Goal: Task Accomplishment & Management: Use online tool/utility

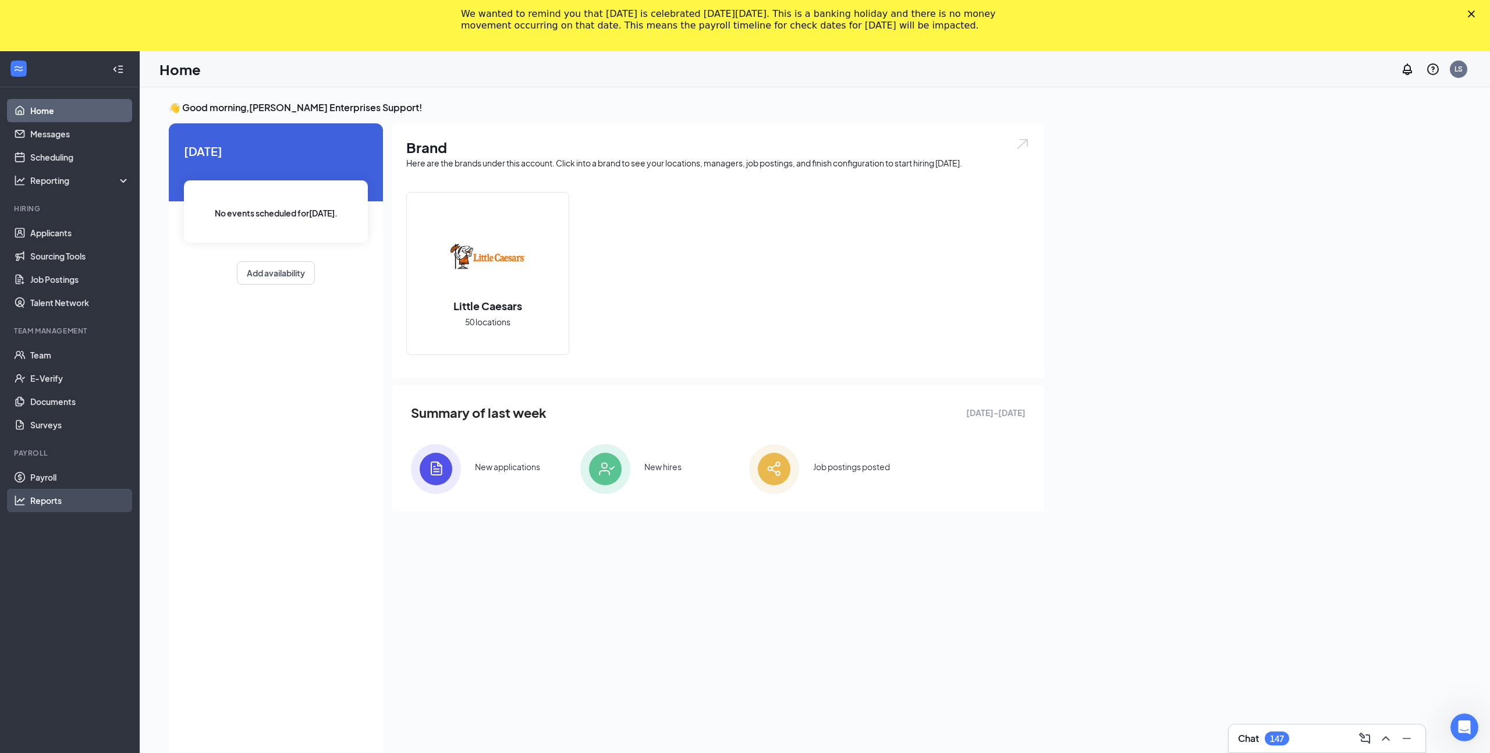
click at [56, 502] on link "Reports" at bounding box center [80, 500] width 100 height 23
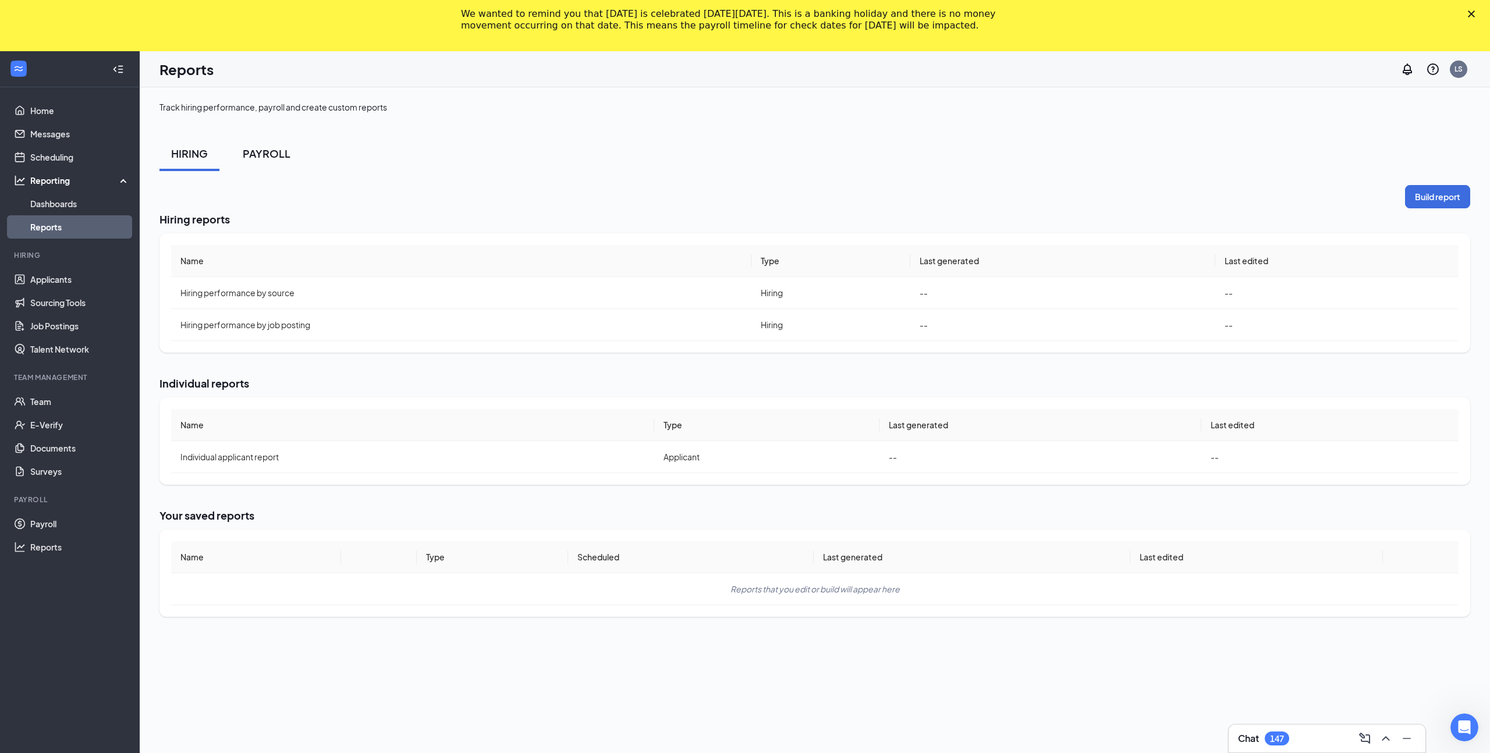
click at [262, 148] on div "PAYROLL" at bounding box center [267, 153] width 48 height 15
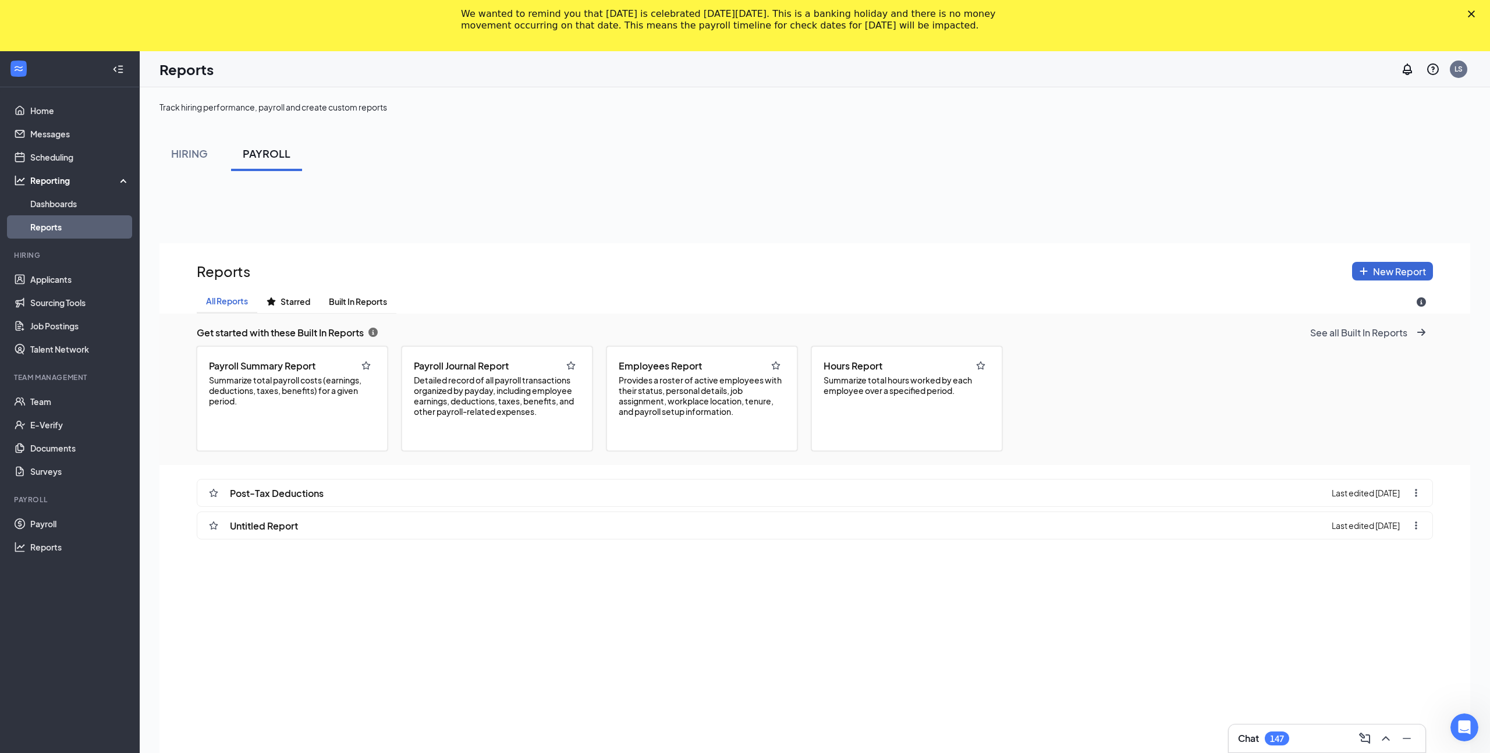
scroll to position [835, 1311]
click at [485, 412] on span "Detailed record of all payroll transactions organized by payday, including empl…" at bounding box center [497, 396] width 166 height 42
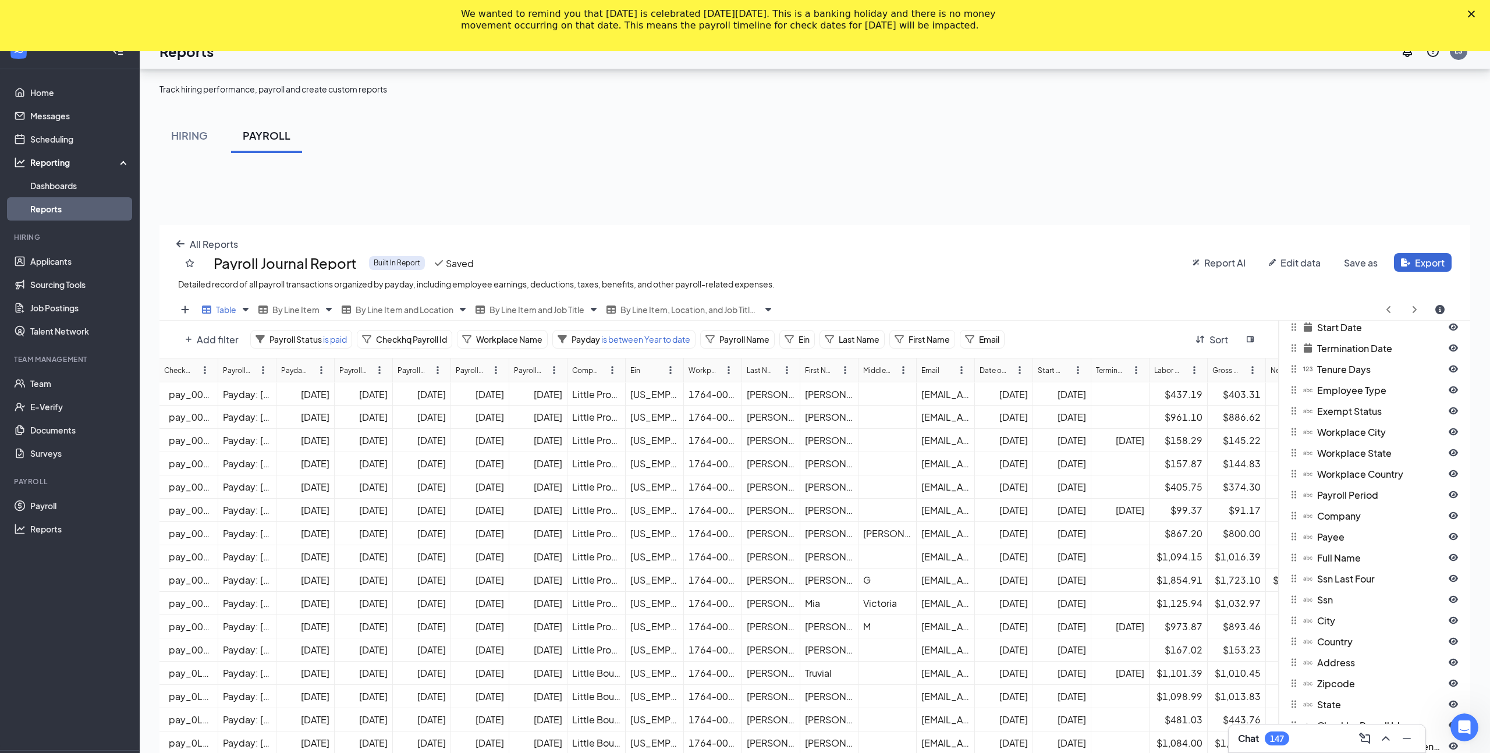
scroll to position [0, 0]
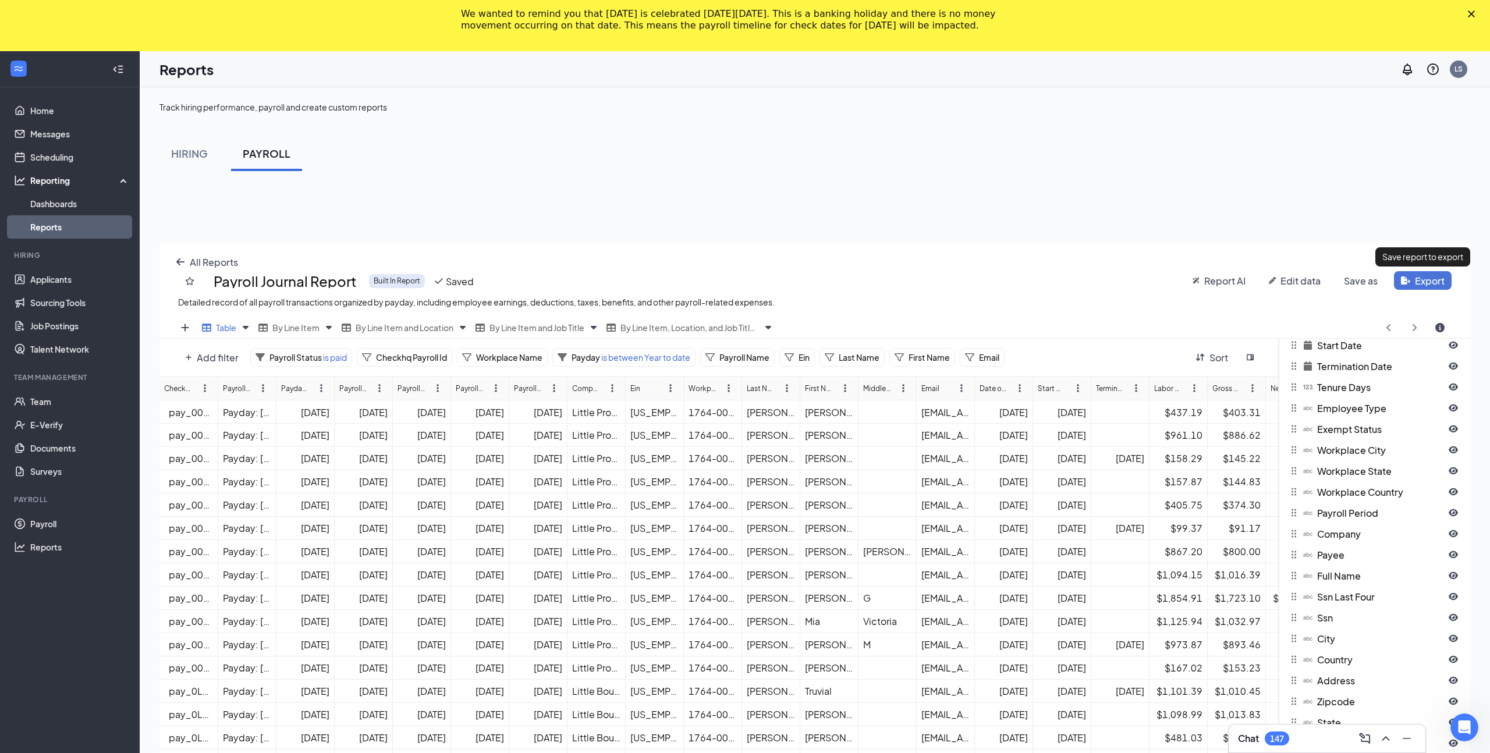
click at [1409, 281] on html "Home Messages Scheduling Reporting Dashboards Reports Hiring Applicants Sourcin…" at bounding box center [745, 376] width 1490 height 753
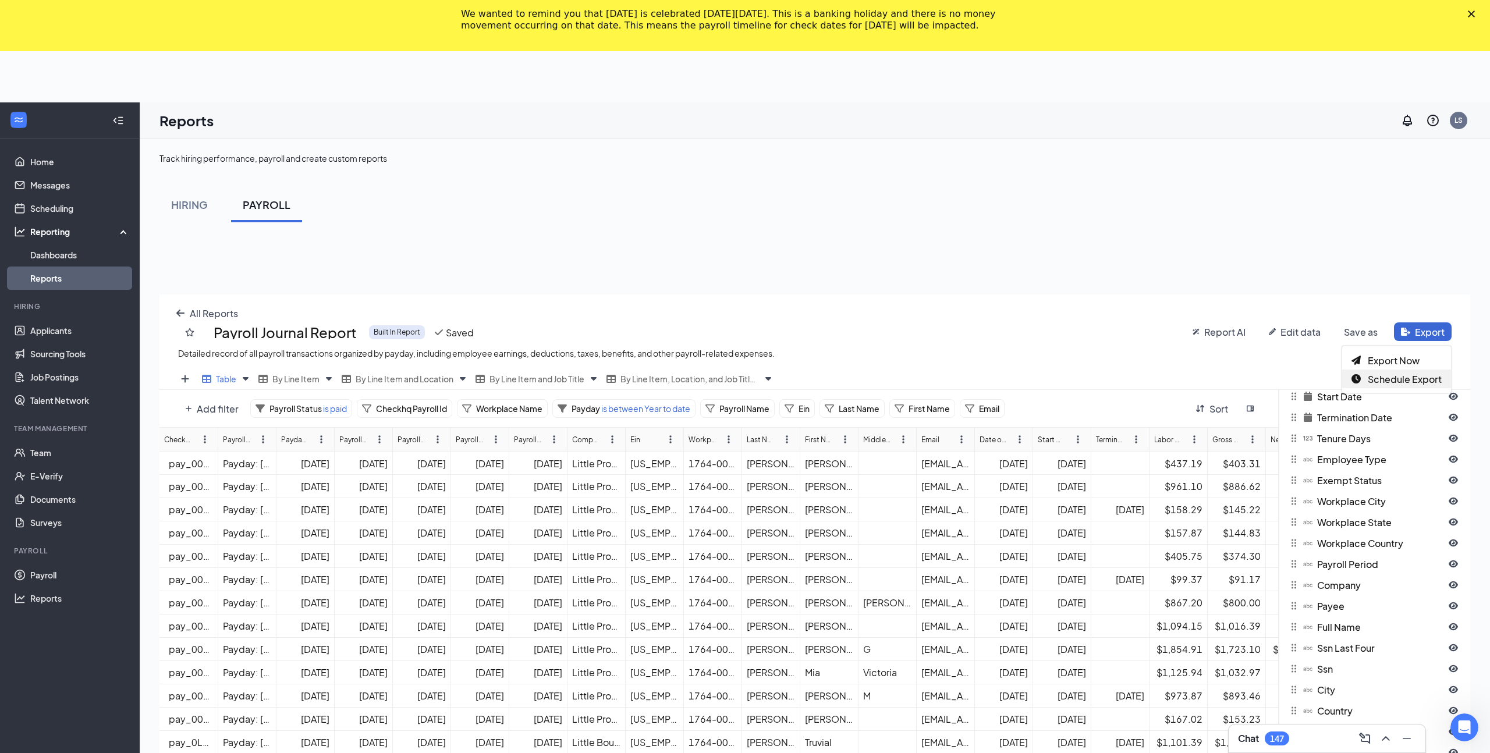
click at [1370, 378] on span "Schedule Export" at bounding box center [1405, 379] width 74 height 12
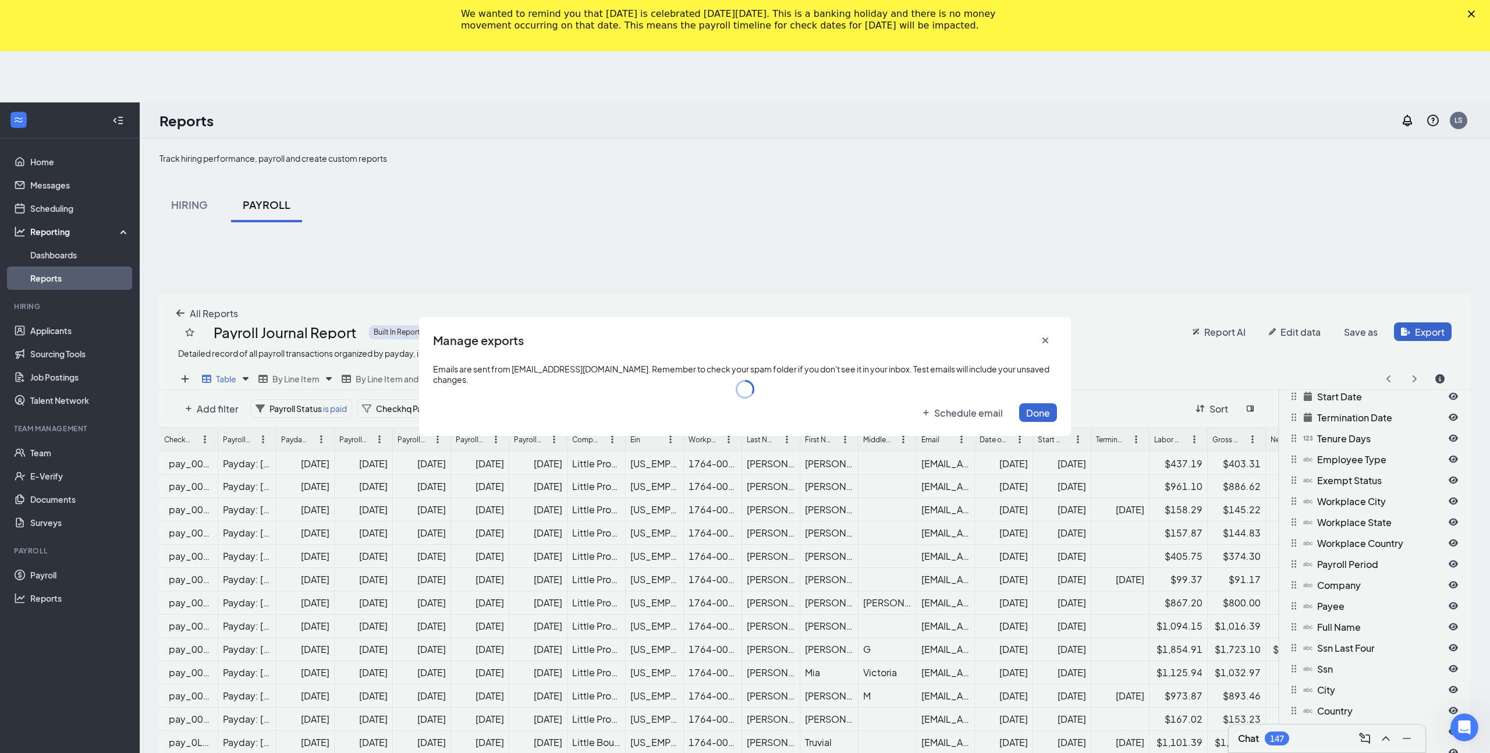
scroll to position [1382, 0]
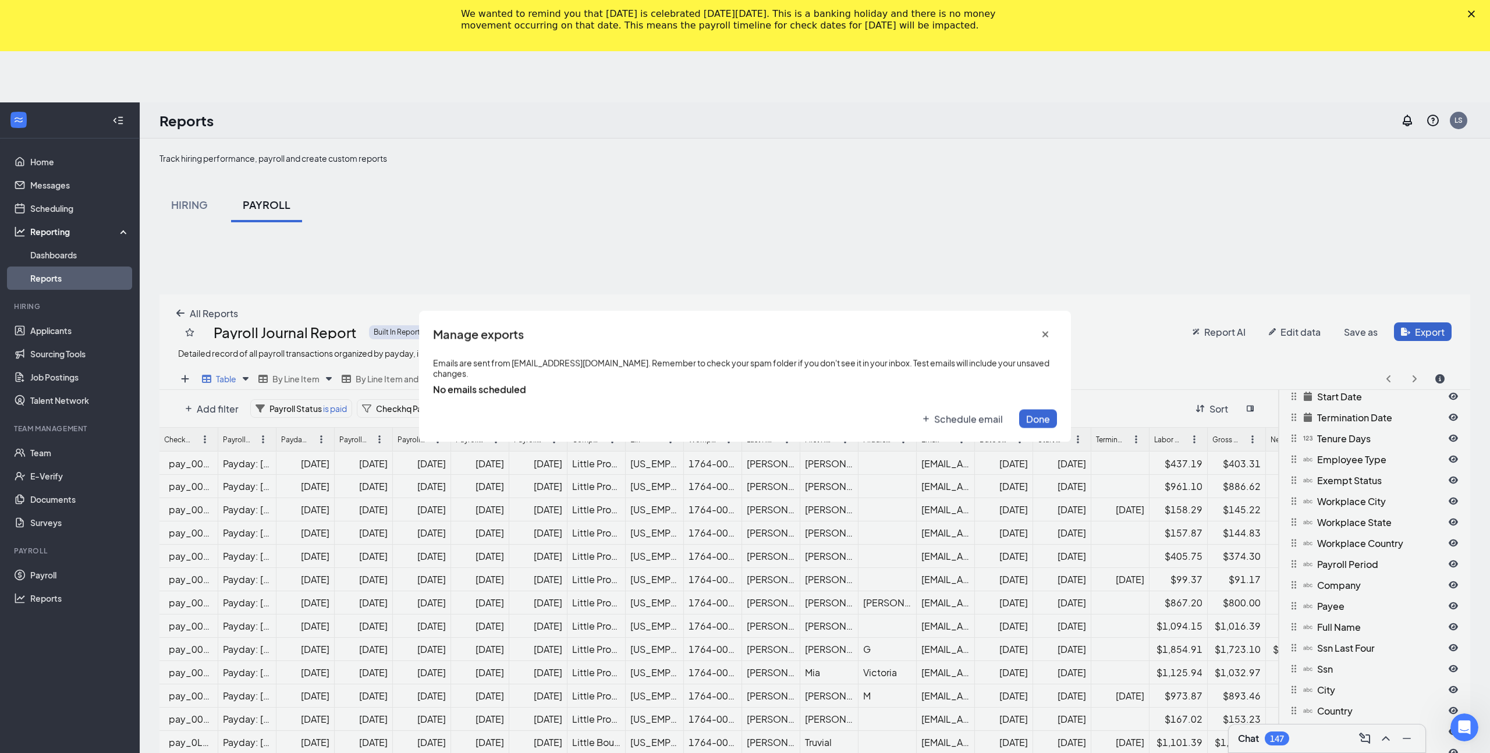
click at [935, 414] on span "Schedule email" at bounding box center [968, 419] width 69 height 12
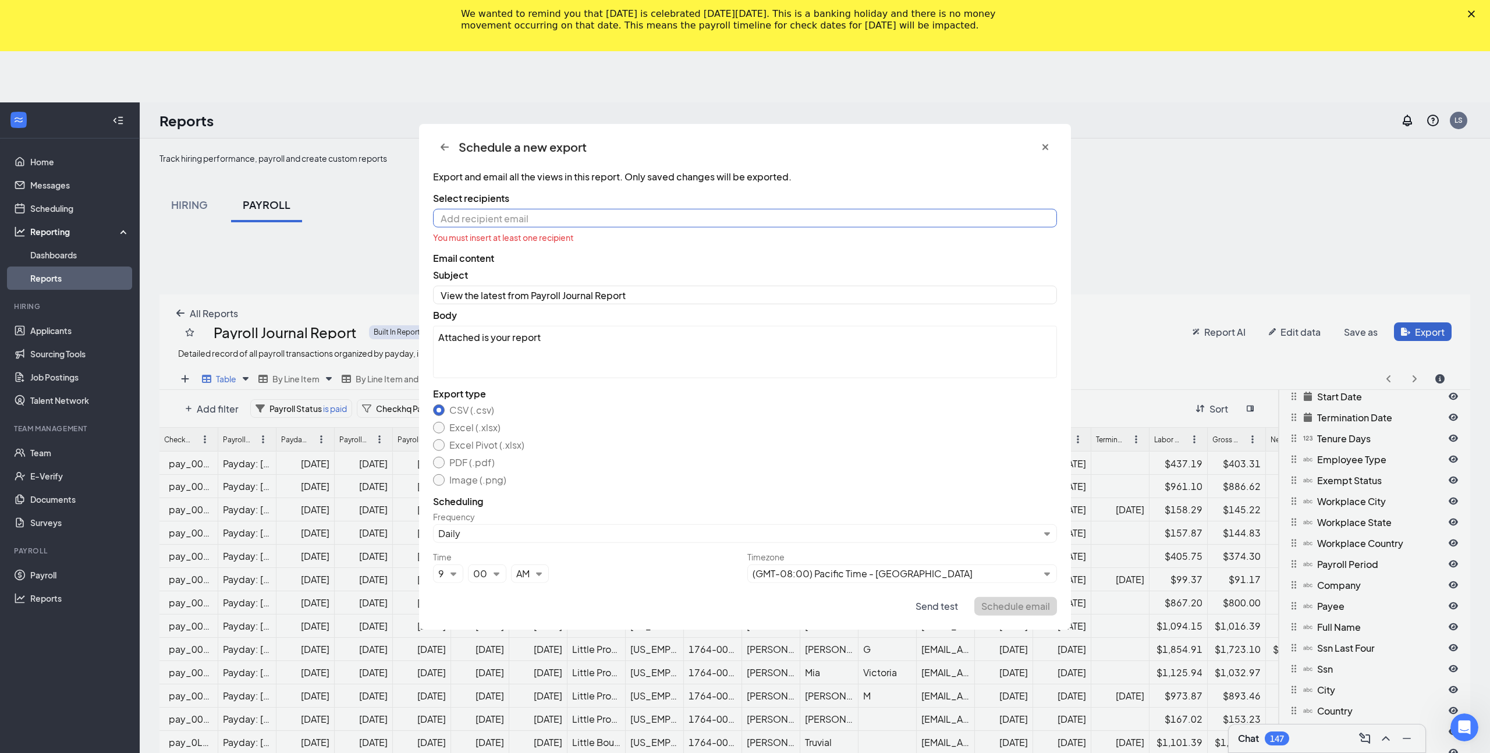
click at [565, 220] on input at bounding box center [745, 218] width 624 height 19
click at [1045, 146] on icon "cross icon" at bounding box center [1045, 147] width 6 height 6
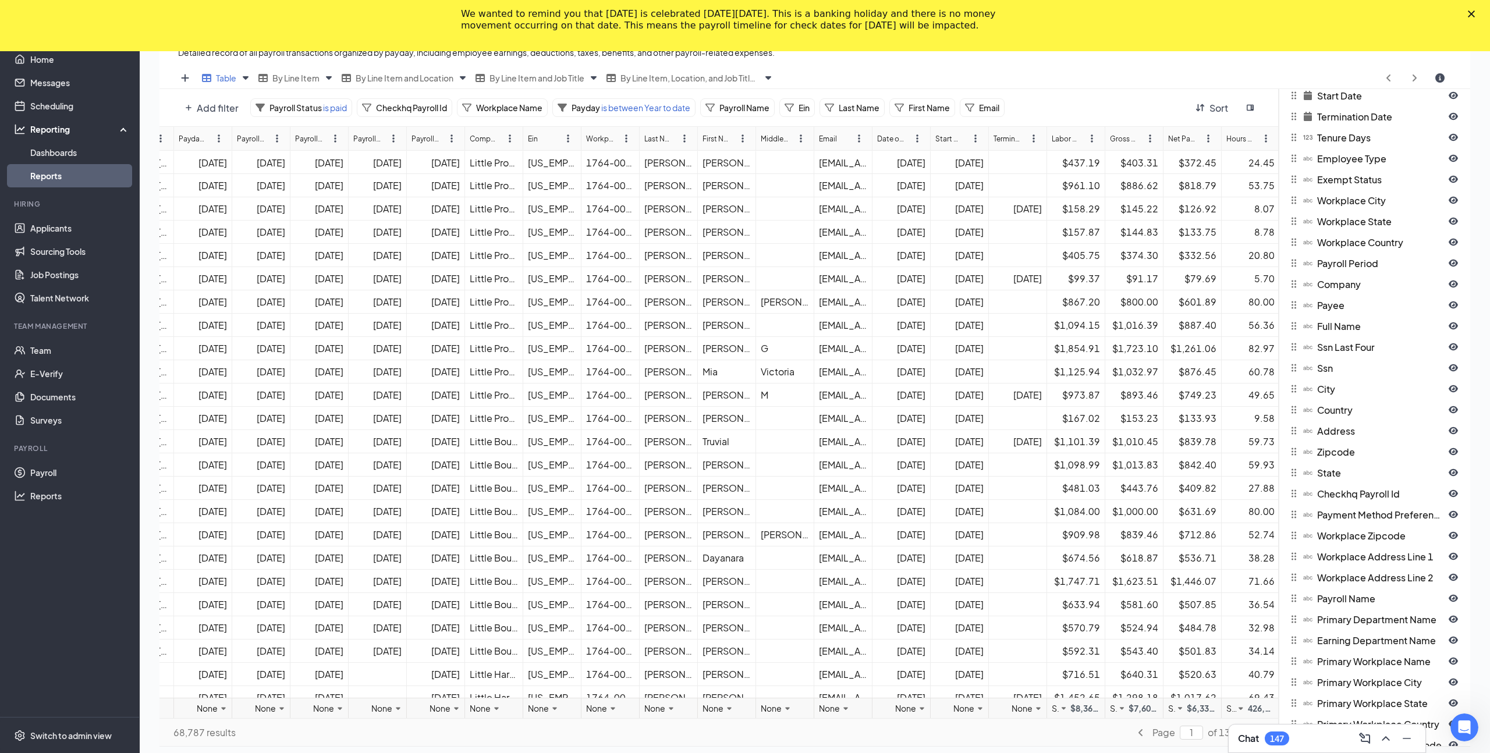
scroll to position [281, 0]
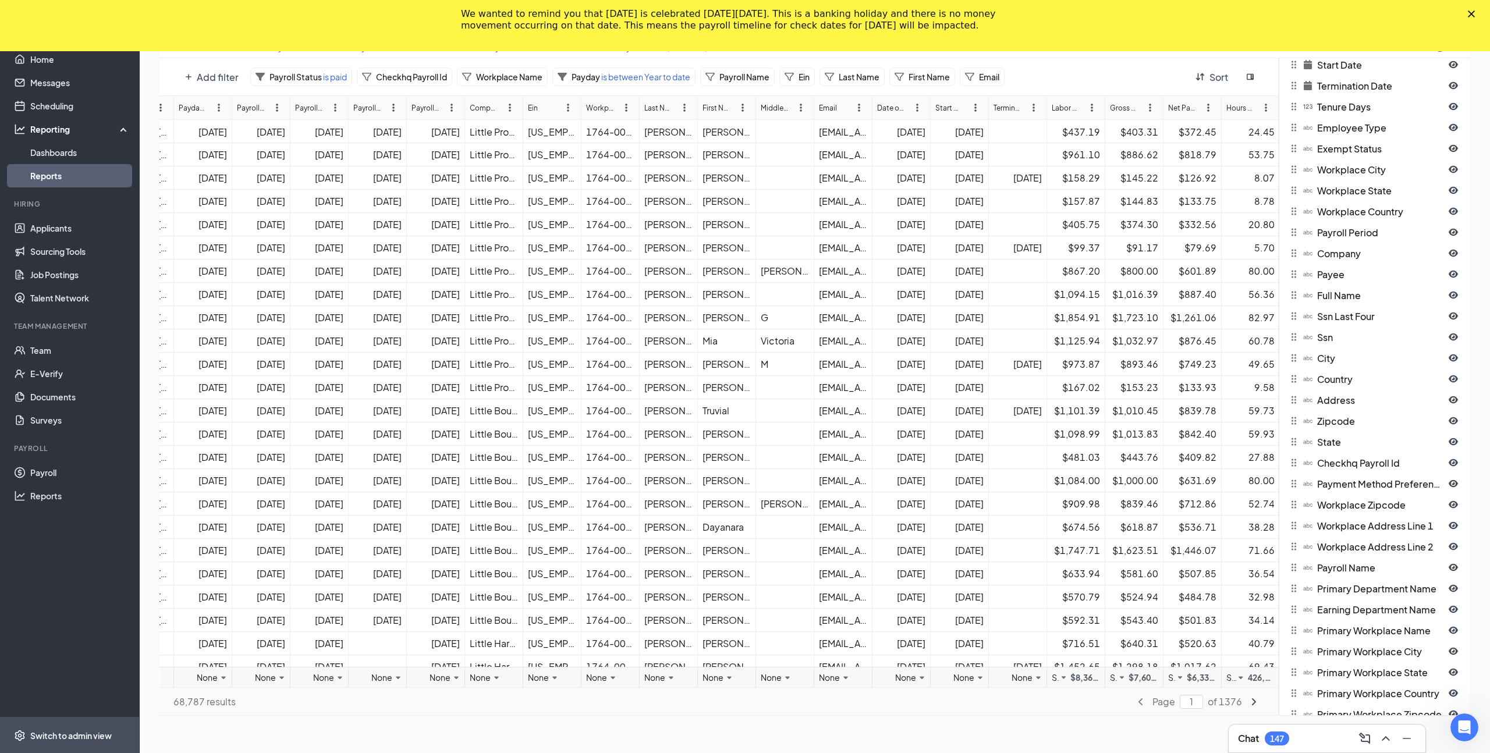
click at [47, 728] on span "Switch to admin view" at bounding box center [80, 736] width 100 height 36
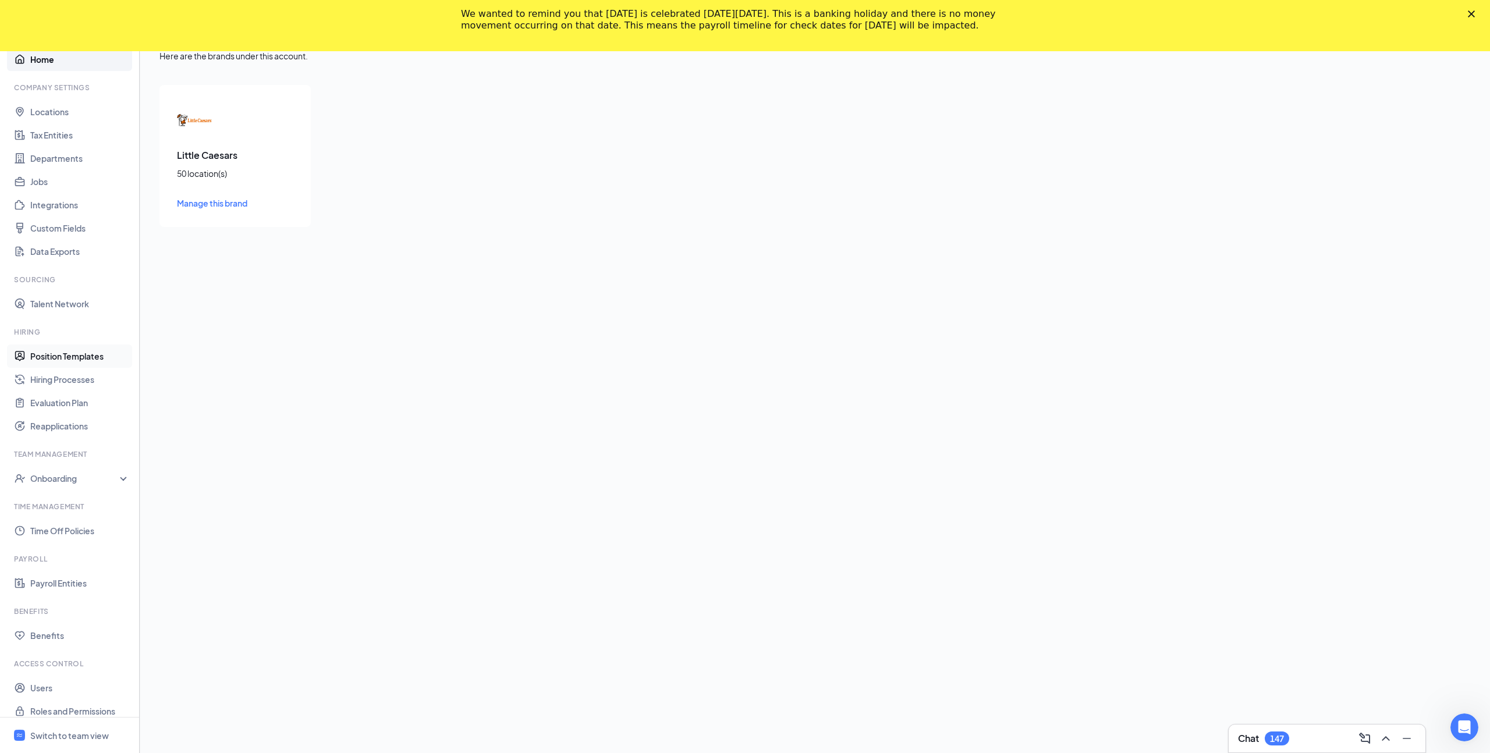
scroll to position [10, 0]
